Goal: Find specific page/section: Find specific page/section

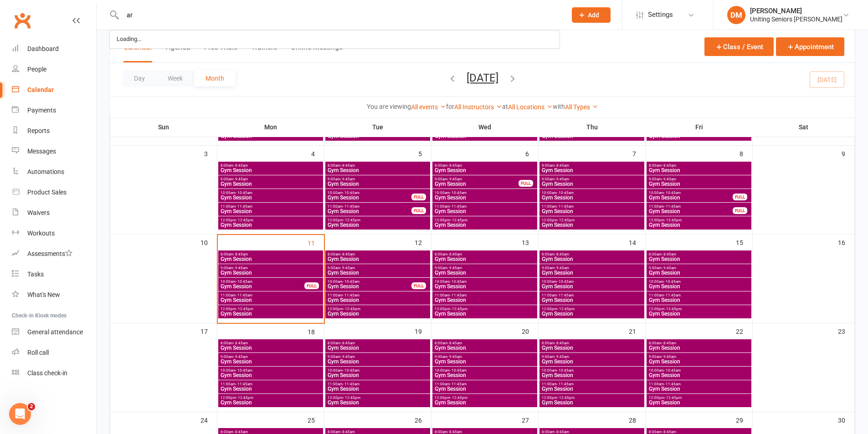
type input "a"
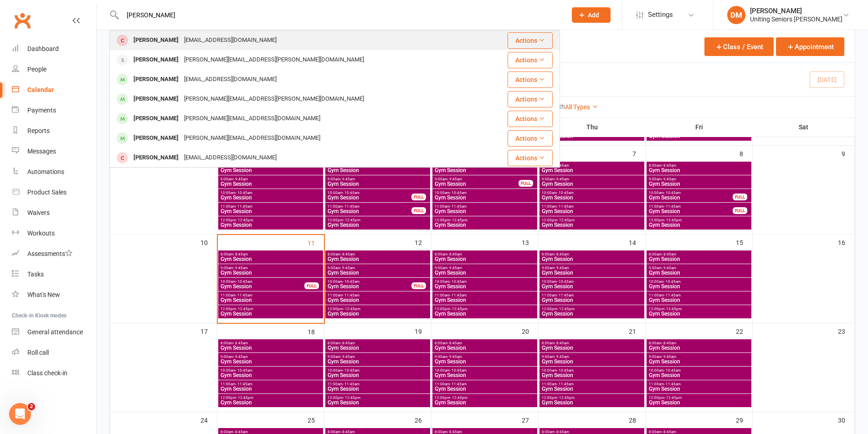
type input "[PERSON_NAME]"
click at [146, 41] on div "[PERSON_NAME]" at bounding box center [156, 40] width 51 height 13
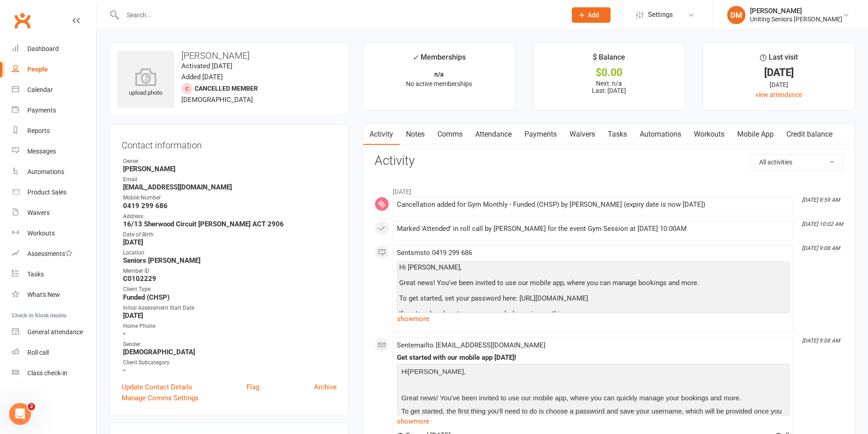
click at [185, 16] on input "text" at bounding box center [340, 15] width 440 height 13
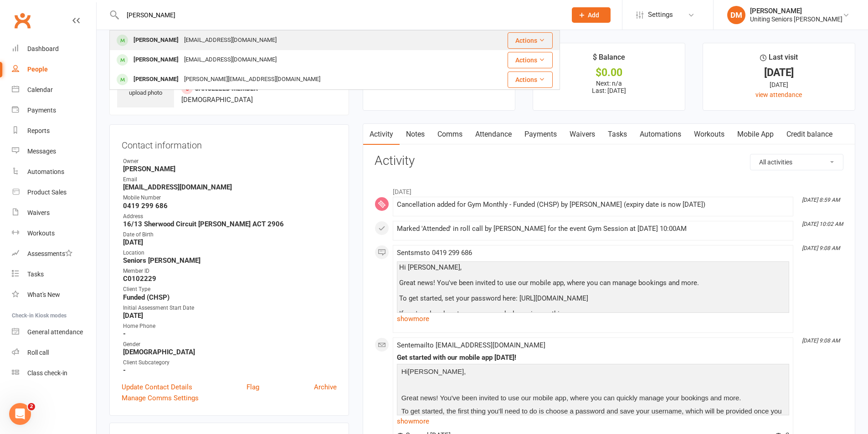
type input "[PERSON_NAME]"
click at [183, 36] on div "[EMAIL_ADDRESS][DOMAIN_NAME]" at bounding box center [230, 40] width 98 height 13
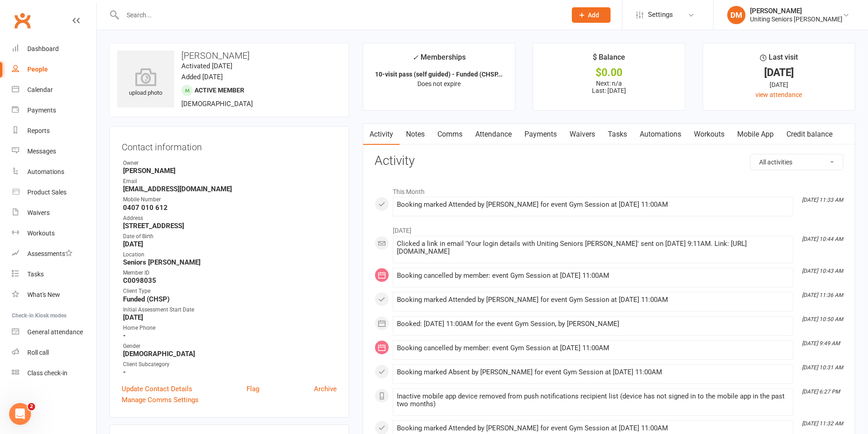
click at [224, 20] on input "text" at bounding box center [340, 15] width 440 height 13
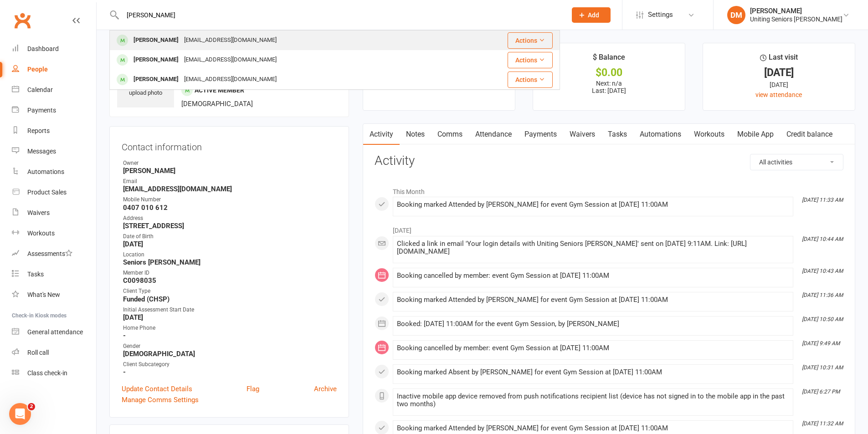
type input "[PERSON_NAME]"
click at [205, 34] on div "[EMAIL_ADDRESS][DOMAIN_NAME]" at bounding box center [230, 40] width 98 height 13
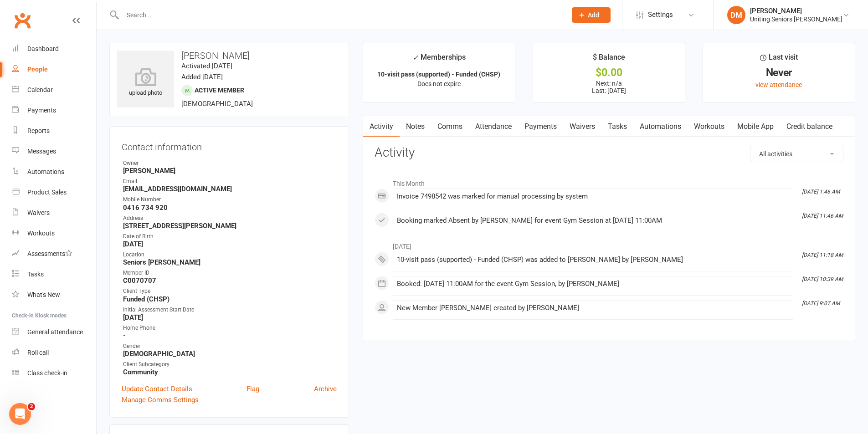
click at [155, 6] on div at bounding box center [334, 15] width 451 height 30
click at [168, 19] on input "text" at bounding box center [340, 15] width 440 height 13
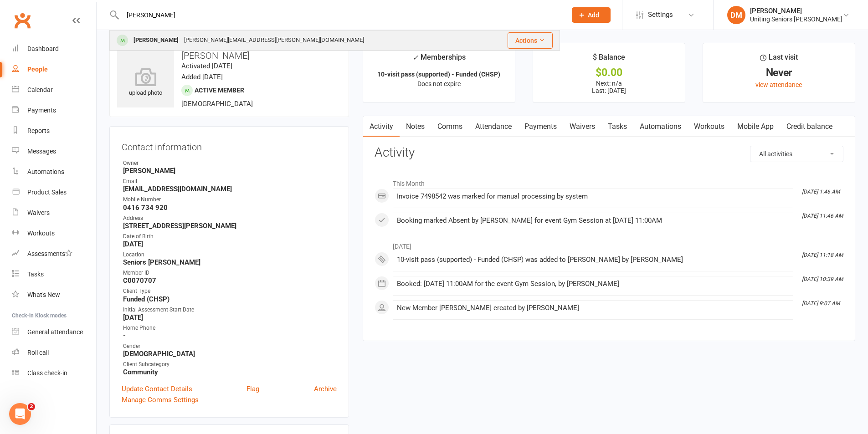
type input "[PERSON_NAME]"
click at [181, 36] on div "[PERSON_NAME][EMAIL_ADDRESS][PERSON_NAME][DOMAIN_NAME]" at bounding box center [273, 40] width 185 height 13
